Goal: Information Seeking & Learning: Find specific fact

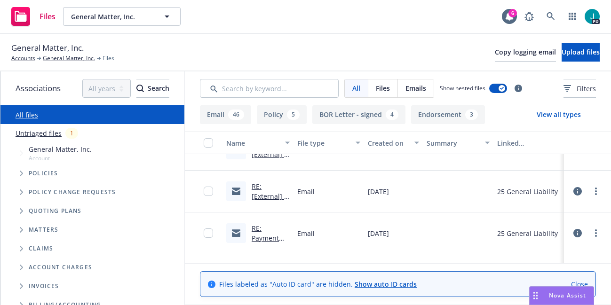
scroll to position [161, 0]
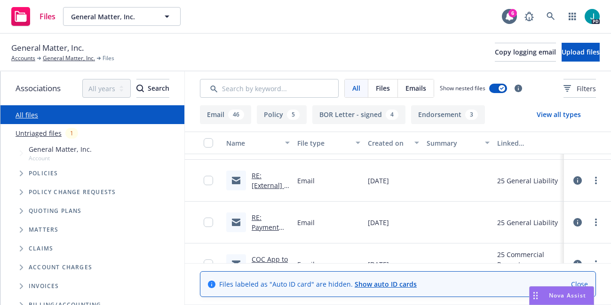
click at [557, 298] on span "Nova Assist" at bounding box center [567, 296] width 37 height 8
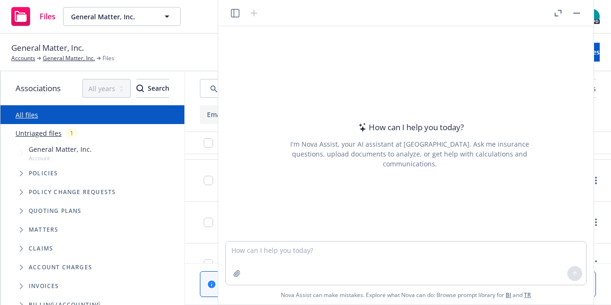
click at [234, 12] on icon "button" at bounding box center [235, 13] width 8 height 8
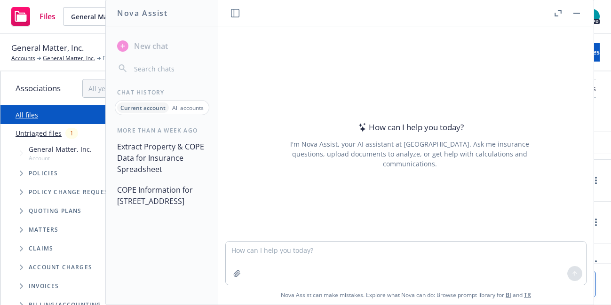
click at [28, 133] on link "Untriaged files" at bounding box center [39, 133] width 46 height 10
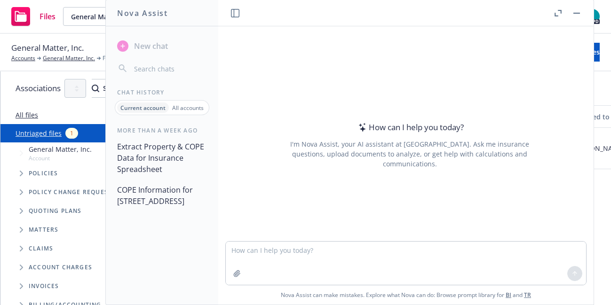
click at [28, 133] on link "Untriaged files" at bounding box center [39, 133] width 46 height 10
click at [182, 111] on p "All accounts" at bounding box center [188, 108] width 32 height 8
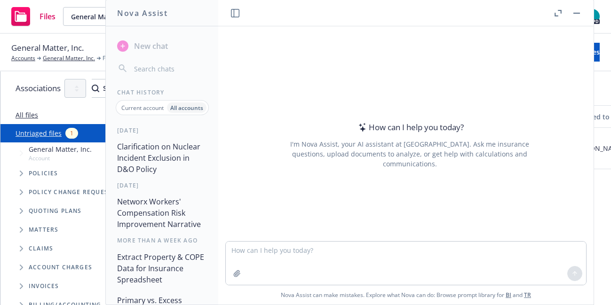
click at [150, 153] on button "Clarification on Nuclear Incident Exclusion in D&O Policy" at bounding box center [161, 158] width 97 height 40
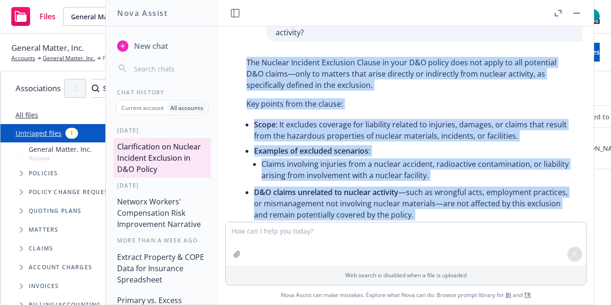
scroll to position [63, 0]
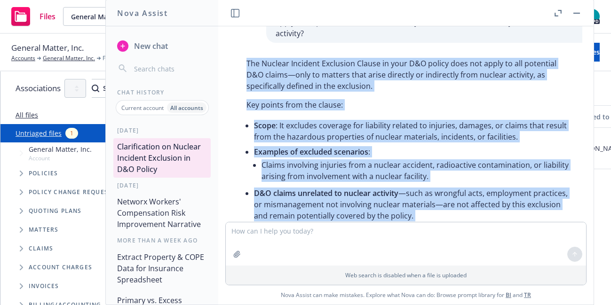
drag, startPoint x: 423, startPoint y: 167, endPoint x: 246, endPoint y: 66, distance: 203.9
click at [246, 66] on div "The Nuclear Incident Exclusion Clause in your D&O policy does not apply to all …" at bounding box center [409, 241] width 345 height 375
copy div "Lor Ipsumdo Sitametc Adipiscin Elitse do eius T&I utlabo etdo mag aliqu en adm …"
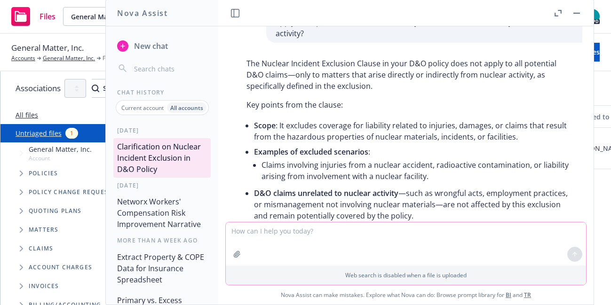
click at [254, 238] on textarea at bounding box center [406, 243] width 360 height 43
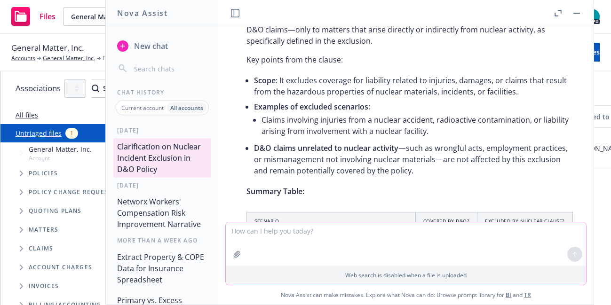
scroll to position [101, 0]
